Goal: Check status: Check status

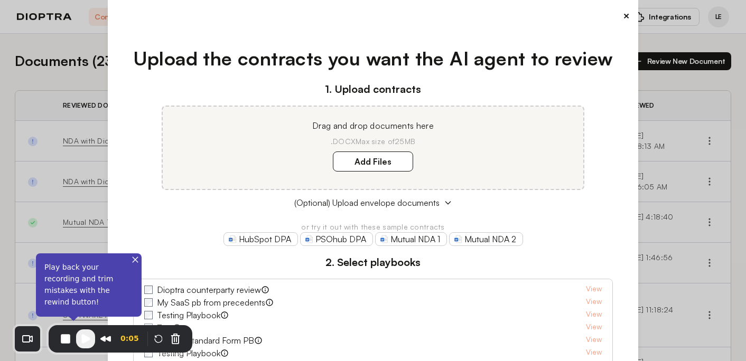
click at [623, 15] on button "×" at bounding box center [626, 15] width 7 height 15
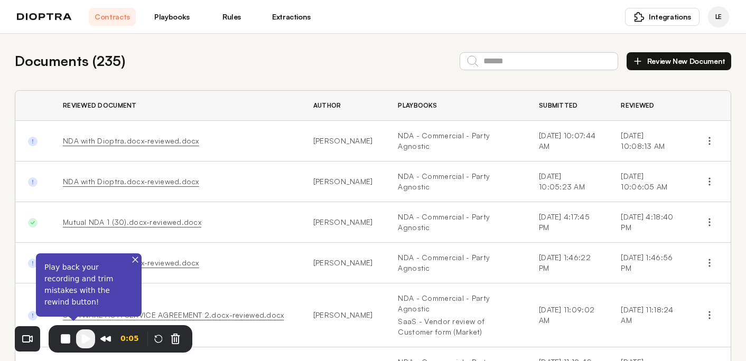
click at [162, 27] on header "Contracts Playbooks Rules Extractions Integrations LE" at bounding box center [373, 17] width 746 height 34
click at [164, 16] on link "Playbooks" at bounding box center [171, 17] width 47 height 18
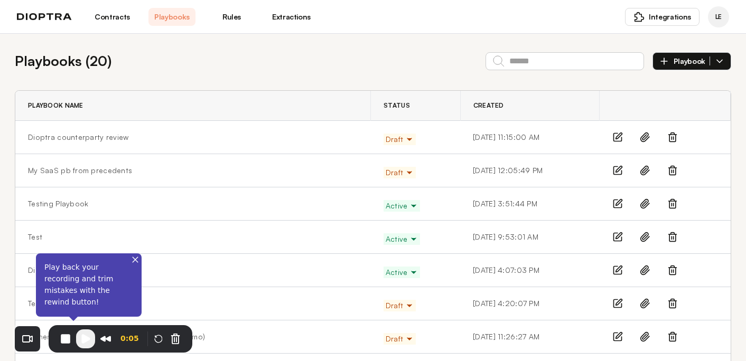
click at [386, 138] on span "Draft" at bounding box center [400, 139] width 28 height 11
click at [384, 161] on button "Active" at bounding box center [403, 161] width 39 height 19
click at [69, 341] on button "End Recording" at bounding box center [65, 339] width 17 height 17
